Goal: Communication & Community: Answer question/provide support

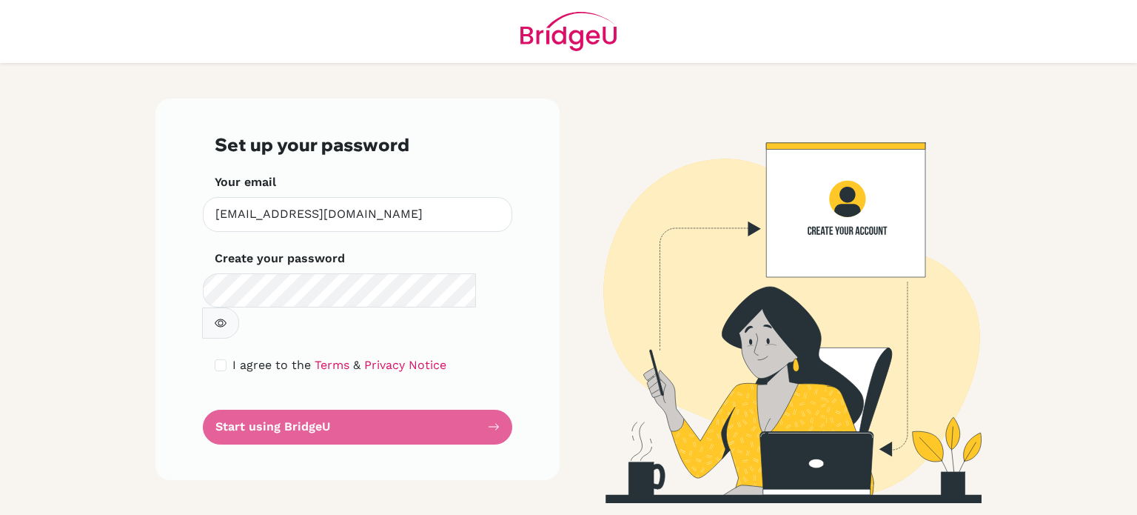
click at [359, 398] on form "Set up your password Your email mbeling@wesleyinterschool.org Invalid email Cre…" at bounding box center [358, 289] width 286 height 310
click at [554, 35] on img at bounding box center [568, 31] width 96 height 63
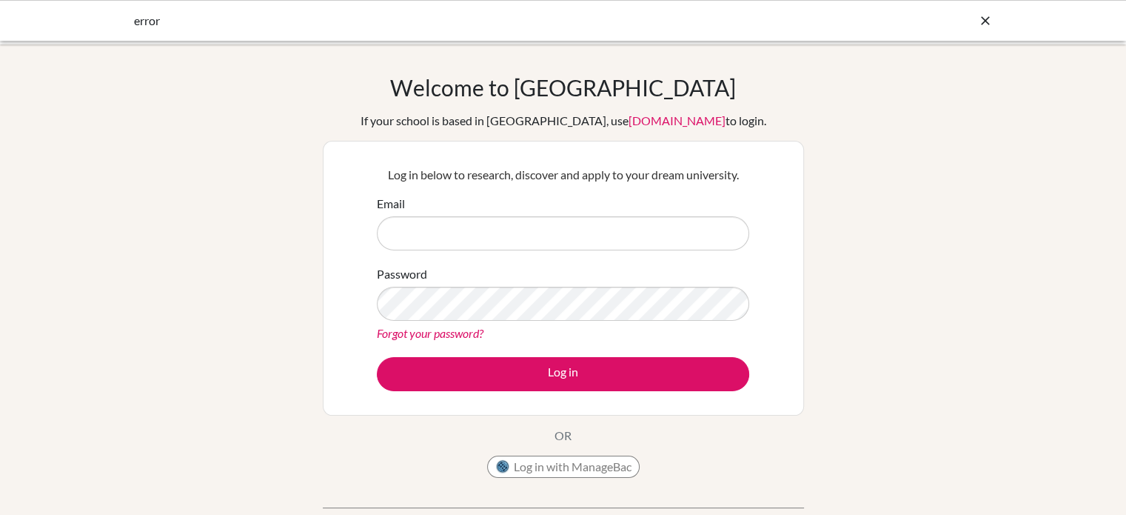
type input "[EMAIL_ADDRESS][DOMAIN_NAME]"
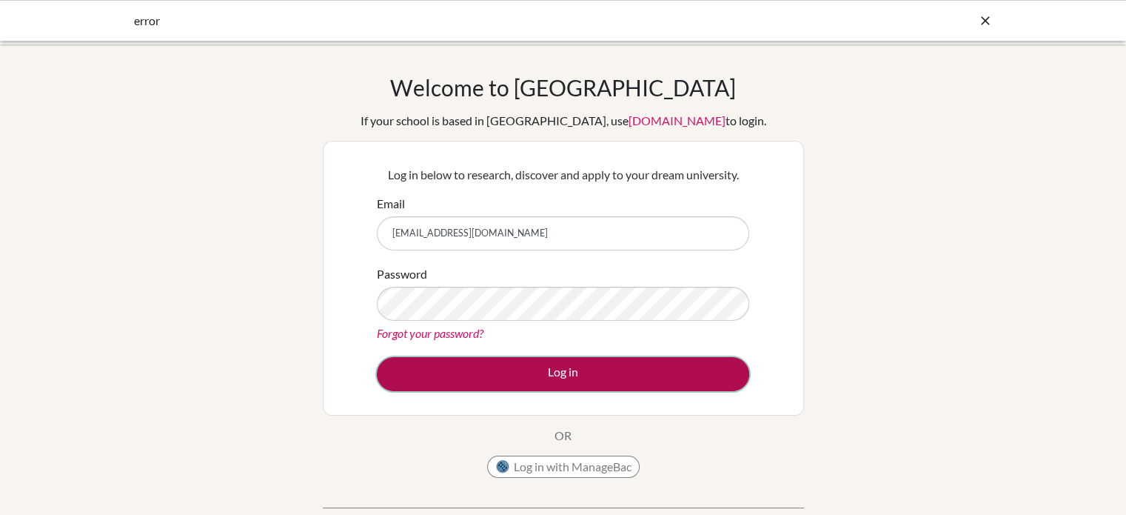
click at [564, 375] on button "Log in" at bounding box center [563, 374] width 372 height 34
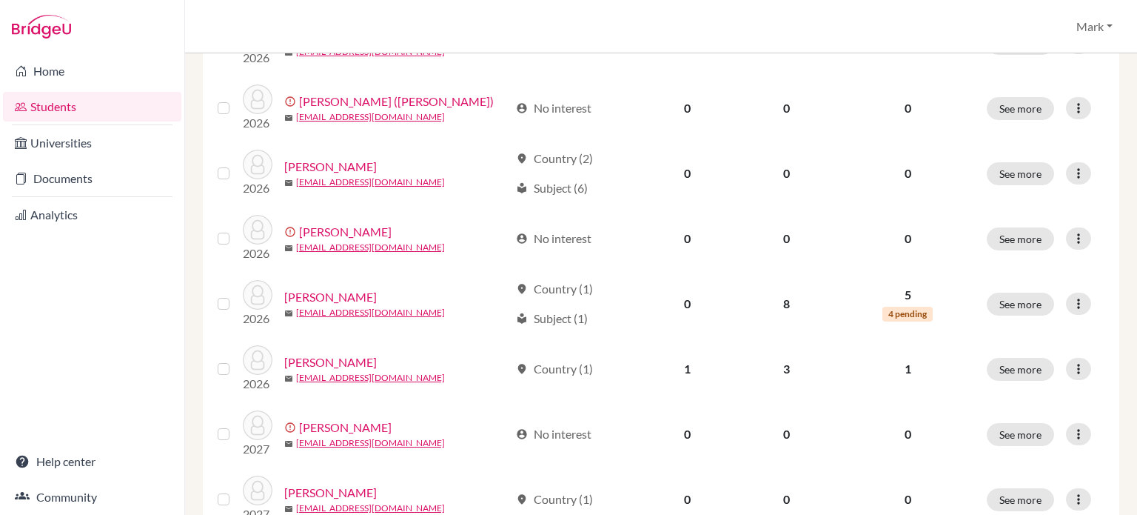
scroll to position [814, 0]
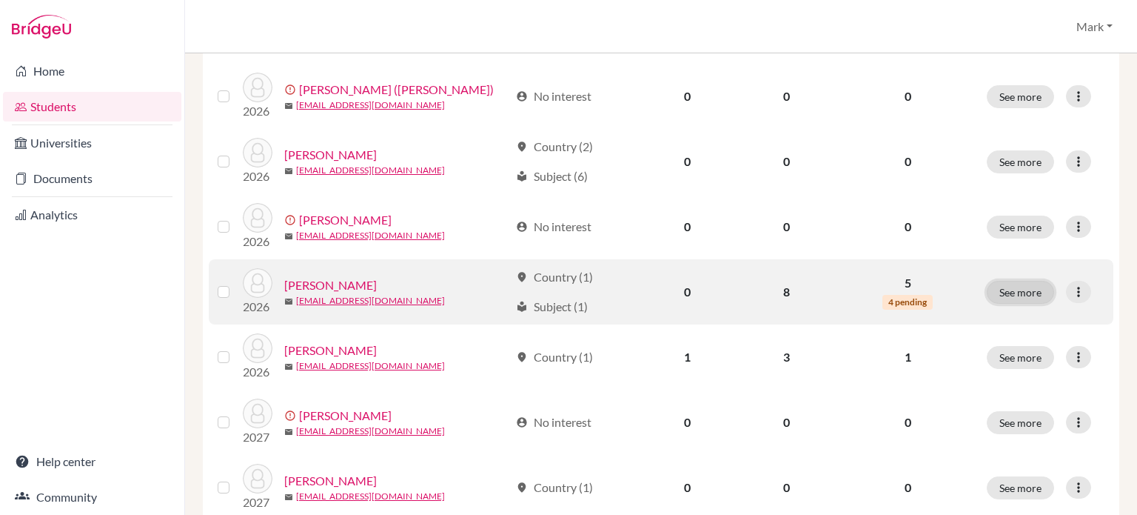
click at [1009, 292] on button "See more" at bounding box center [1020, 292] width 67 height 23
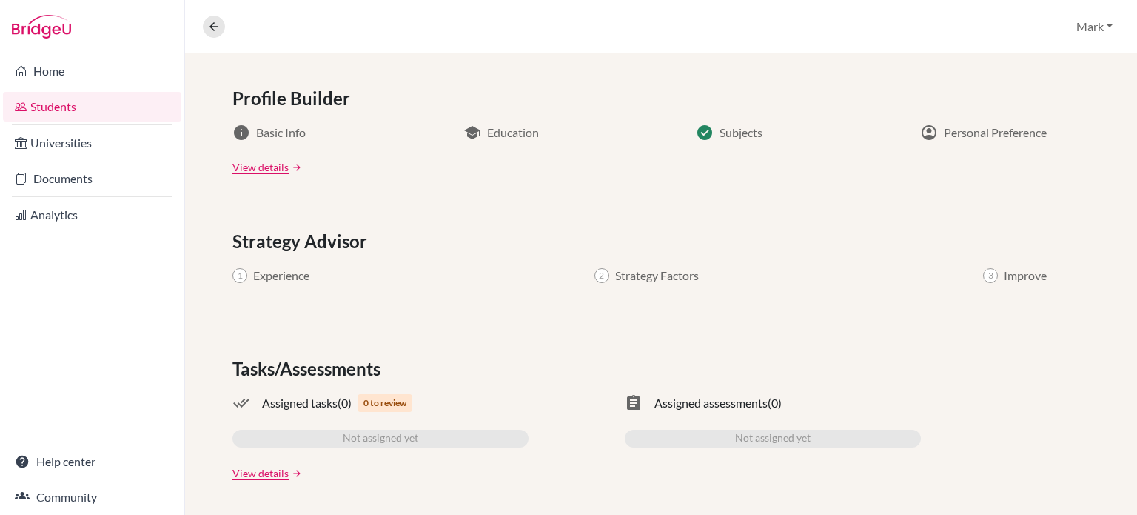
scroll to position [342, 0]
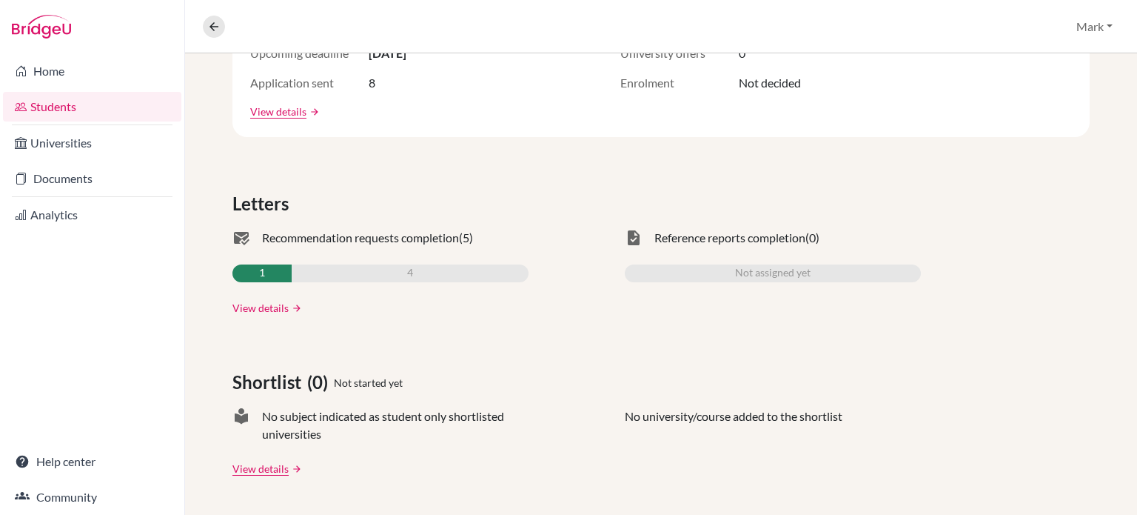
click at [272, 307] on link "View details" at bounding box center [260, 308] width 56 height 16
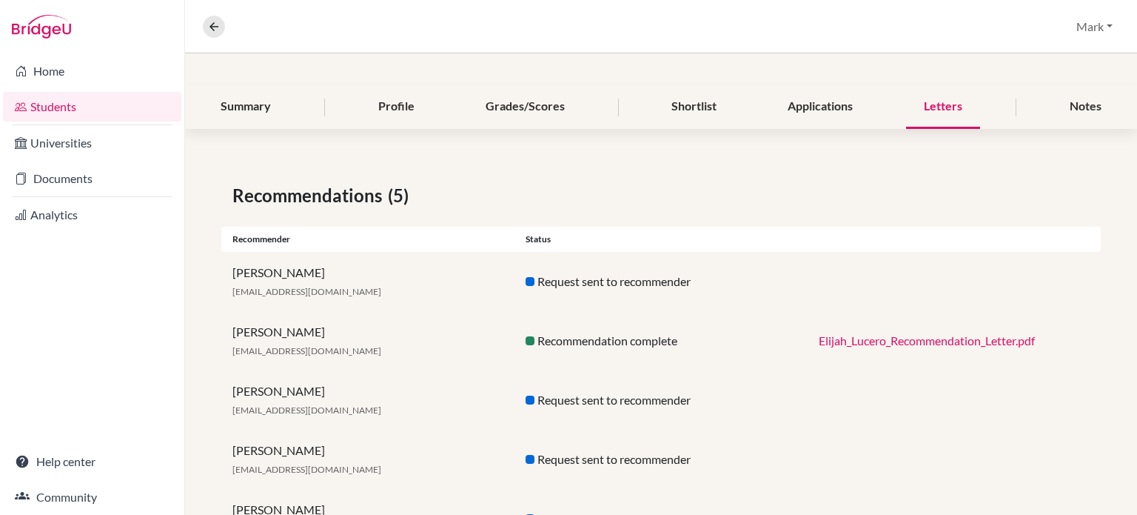
scroll to position [216, 0]
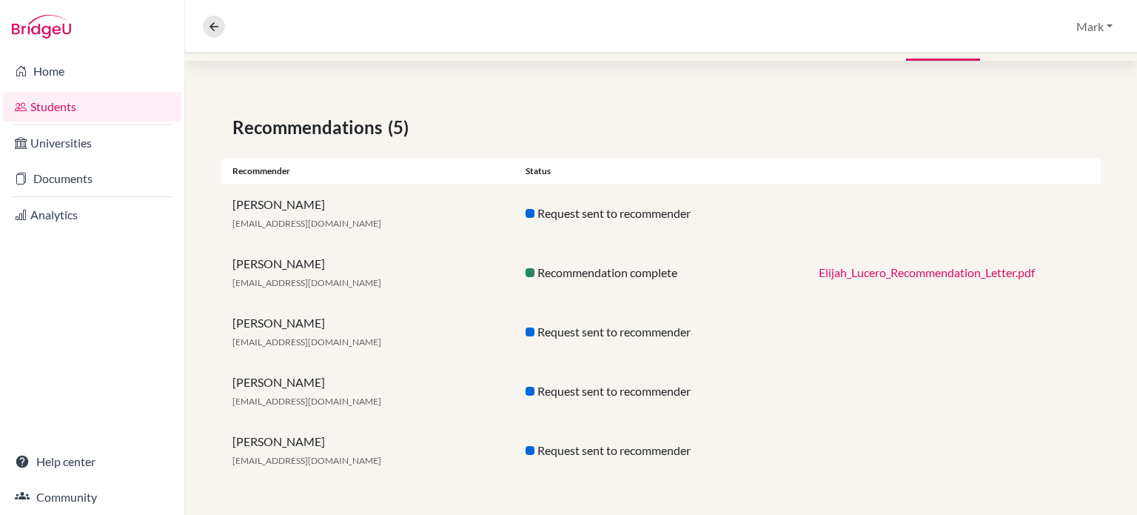
click at [677, 384] on div "Request sent to recommender" at bounding box center [661, 391] width 293 height 18
click at [872, 272] on link "Elijah_Lucero_Recommendation_Letter.pdf" at bounding box center [927, 272] width 216 height 14
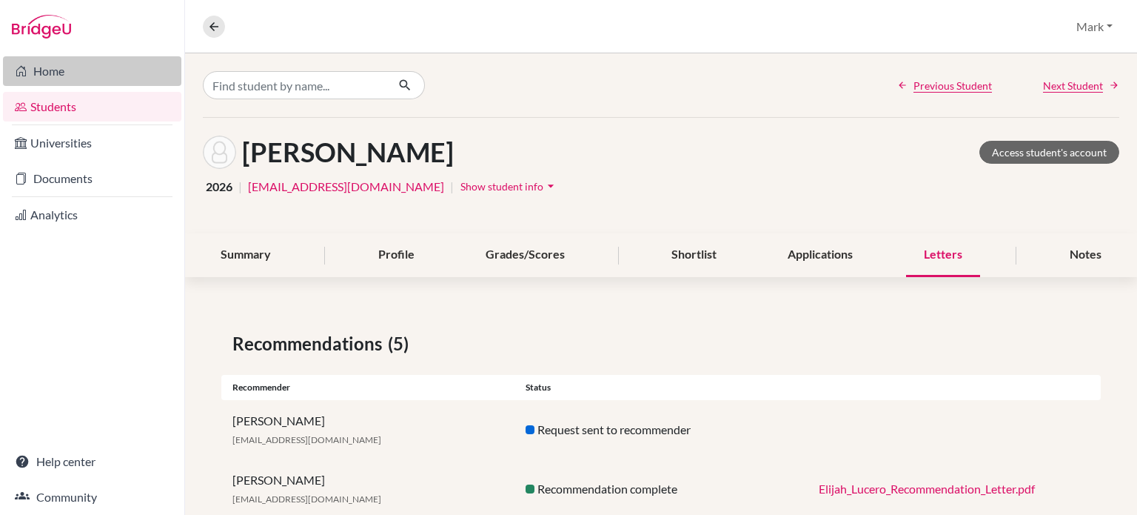
click at [62, 81] on link "Home" at bounding box center [92, 71] width 178 height 30
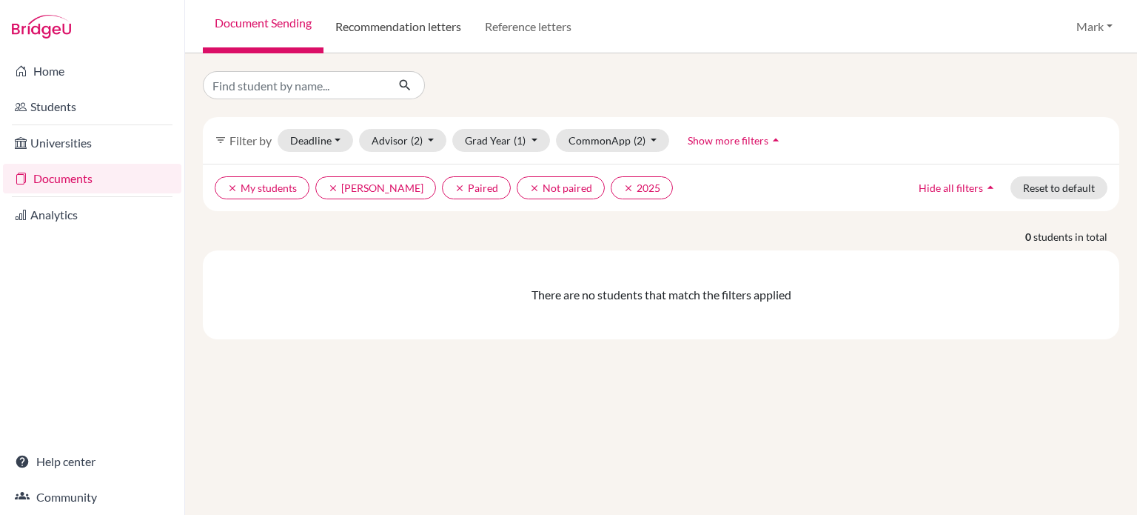
click at [438, 23] on link "Recommendation letters" at bounding box center [399, 26] width 150 height 53
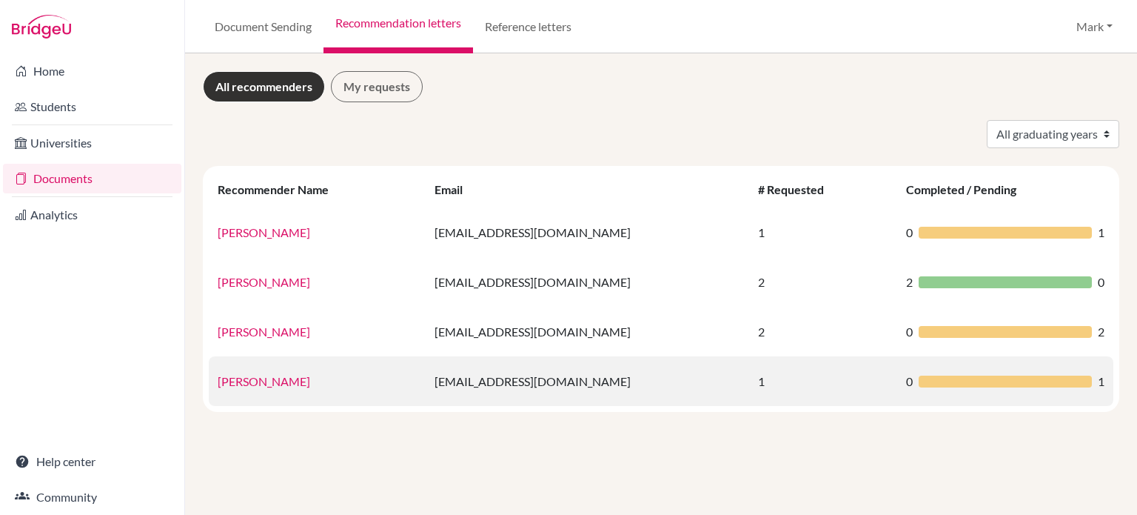
click at [574, 389] on td "[EMAIL_ADDRESS][DOMAIN_NAME]" at bounding box center [588, 381] width 324 height 50
click at [236, 384] on link "[PERSON_NAME]" at bounding box center [264, 381] width 93 height 14
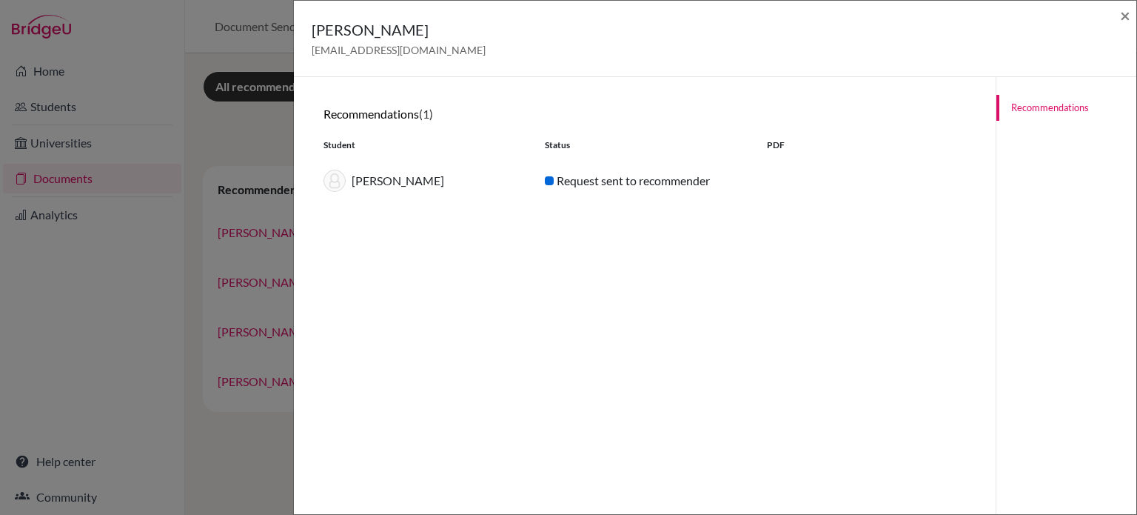
click at [394, 186] on div "[PERSON_NAME]" at bounding box center [422, 181] width 221 height 22
click at [1125, 10] on span "×" at bounding box center [1125, 14] width 10 height 21
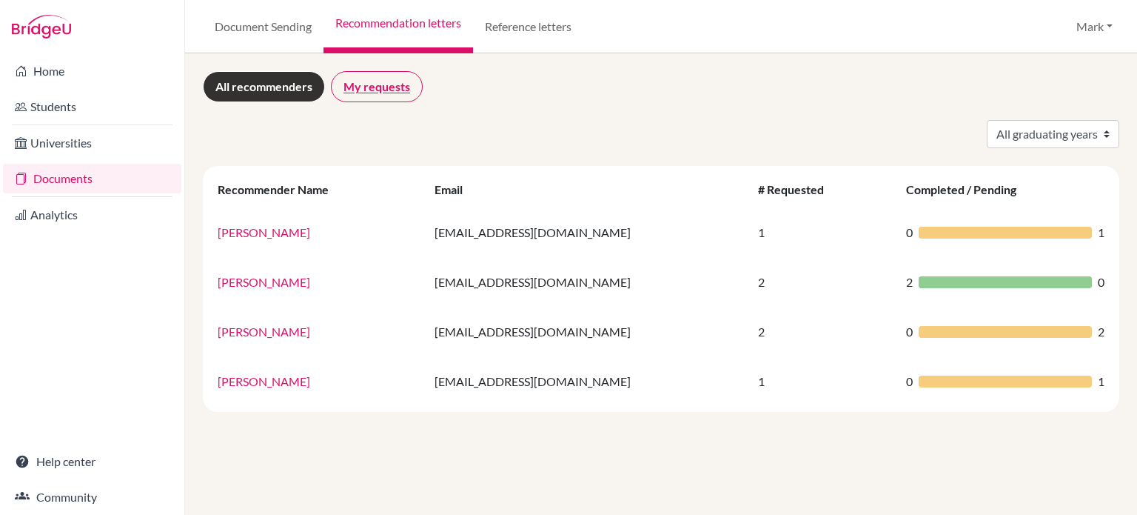
click at [390, 83] on link "My requests" at bounding box center [377, 86] width 92 height 31
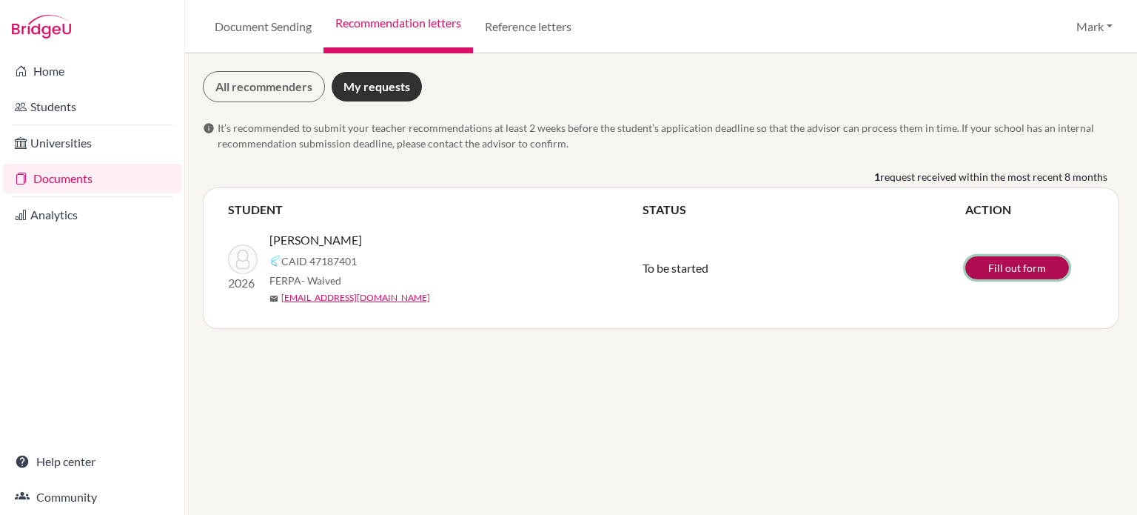
click at [1023, 267] on link "Fill out form" at bounding box center [1017, 267] width 104 height 23
click at [1017, 264] on link "Fill out form" at bounding box center [1017, 267] width 104 height 23
click at [252, 27] on link "Document Sending" at bounding box center [263, 26] width 121 height 53
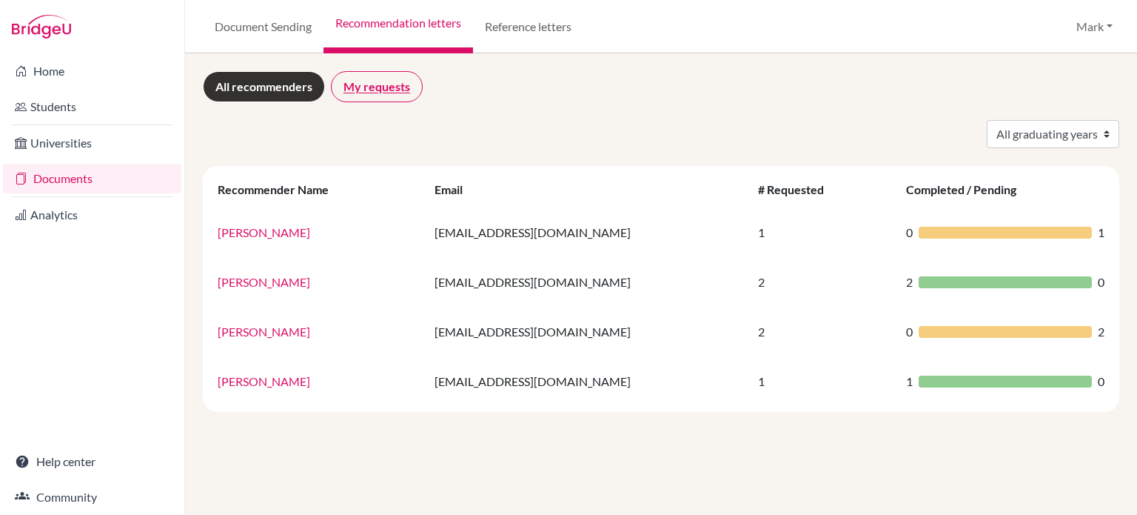
click at [382, 83] on link "My requests" at bounding box center [377, 86] width 92 height 31
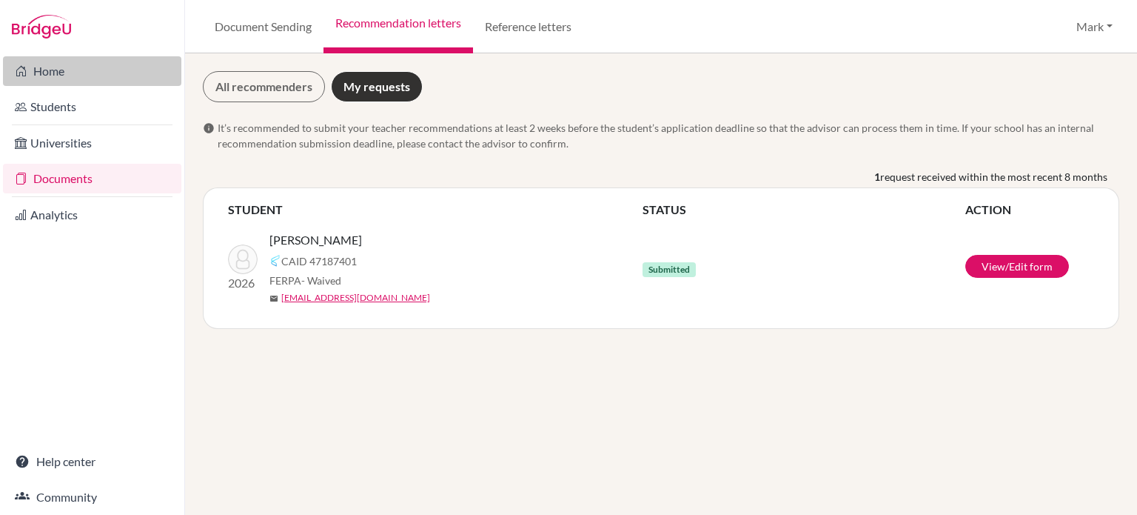
click at [56, 77] on link "Home" at bounding box center [92, 71] width 178 height 30
